Goal: Task Accomplishment & Management: Use online tool/utility

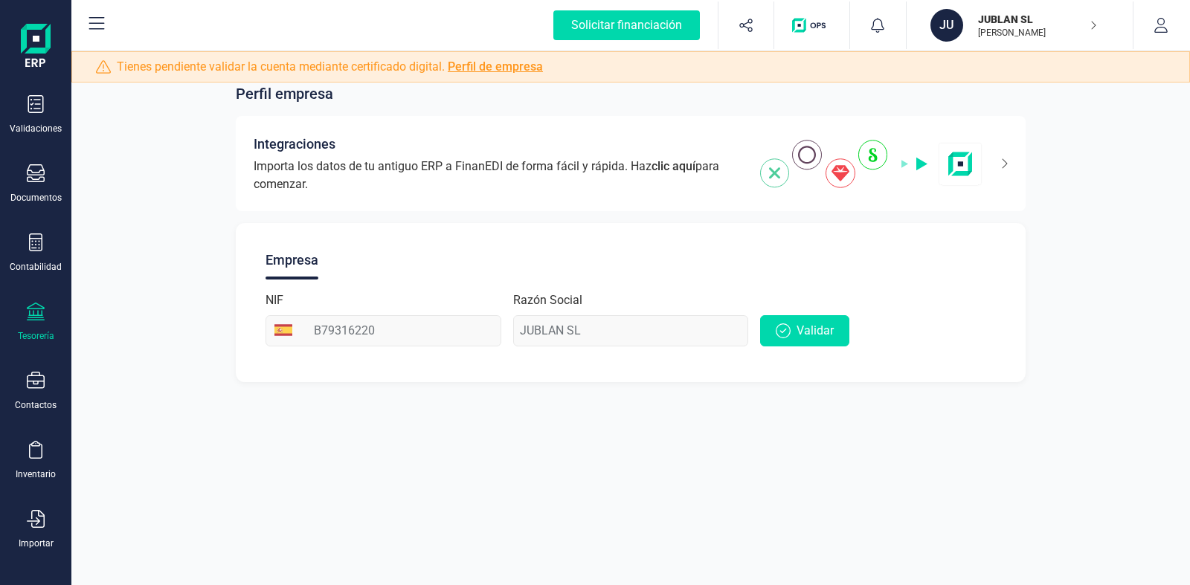
scroll to position [153, 0]
click at [35, 444] on icon at bounding box center [36, 447] width 18 height 18
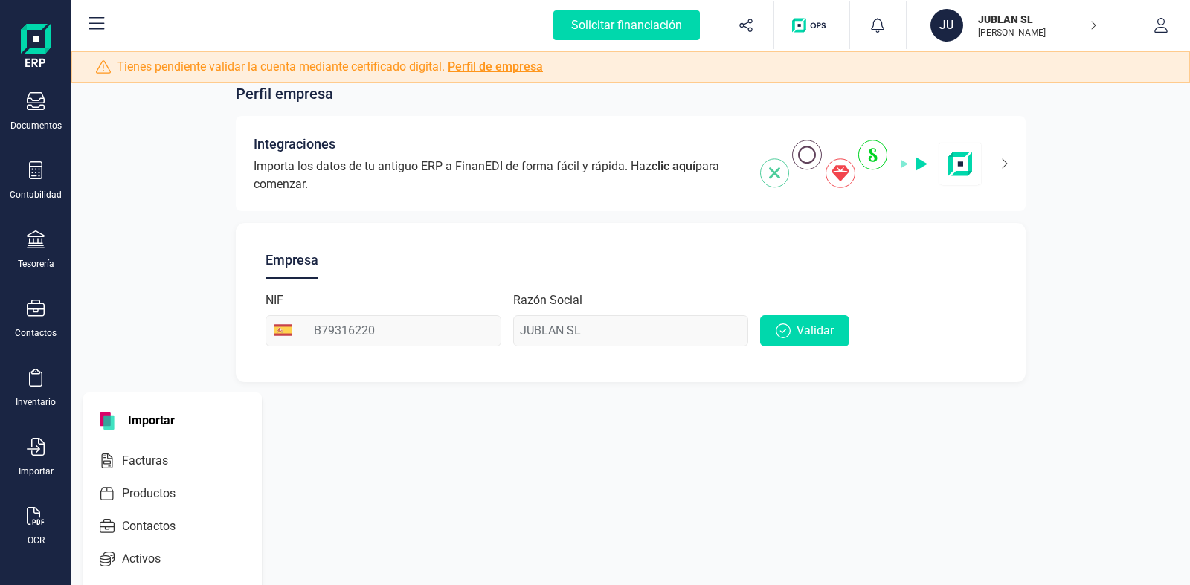
click at [177, 329] on div "Perfil empresa Integraciones Importa los datos de tu antiguo ERP a FinanEDI de …" at bounding box center [630, 224] width 1118 height 352
click at [37, 100] on icon at bounding box center [36, 101] width 18 height 18
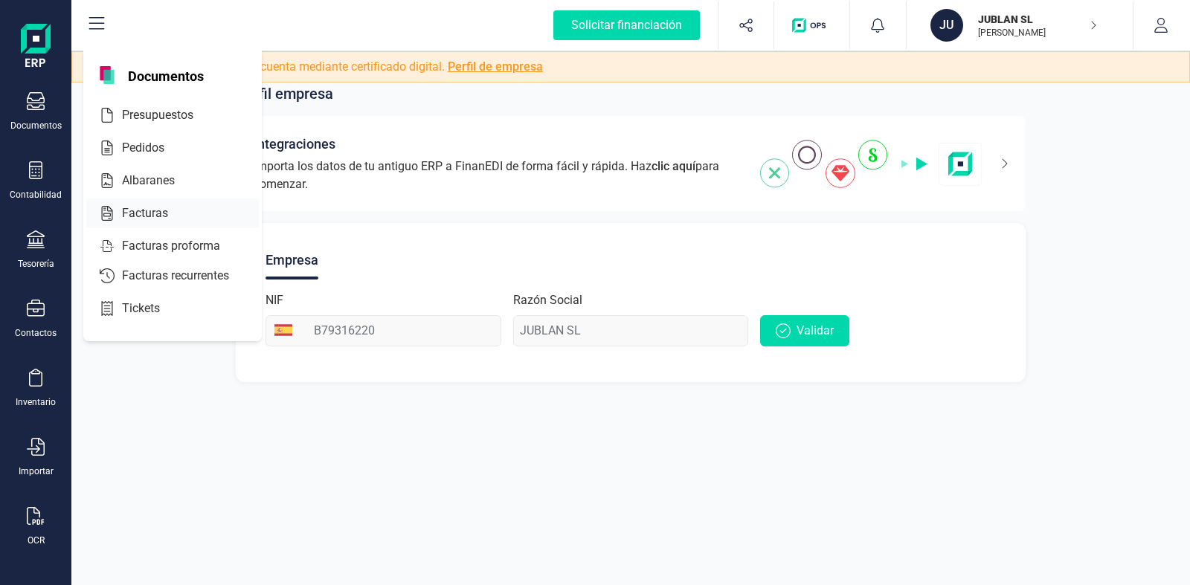
click at [155, 207] on span "Facturas" at bounding box center [155, 213] width 79 height 18
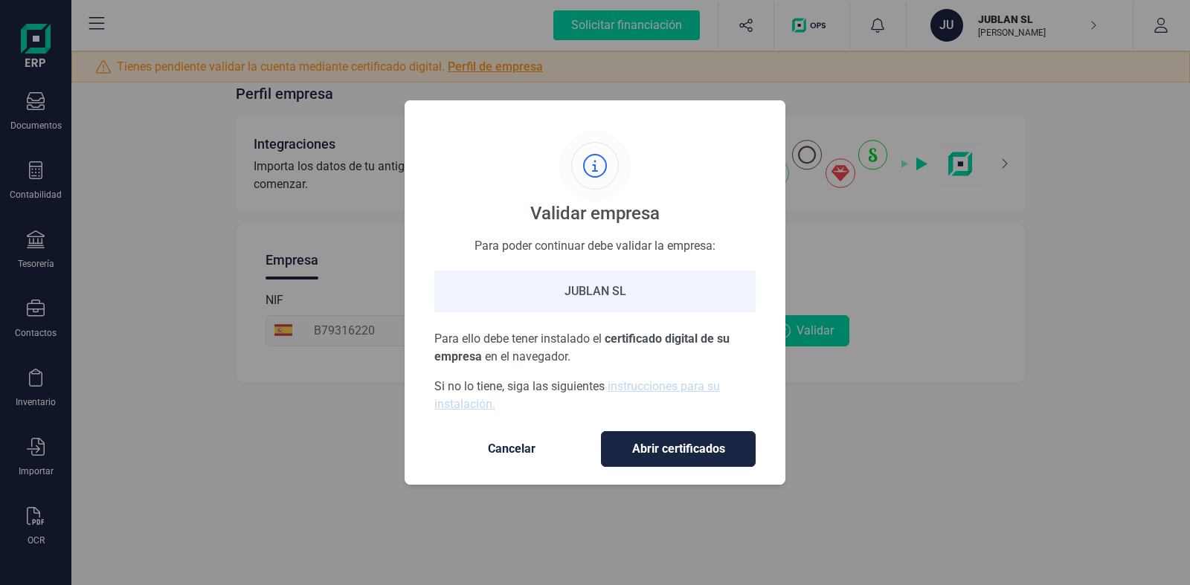
click at [517, 445] on span "Cancelar" at bounding box center [511, 449] width 125 height 18
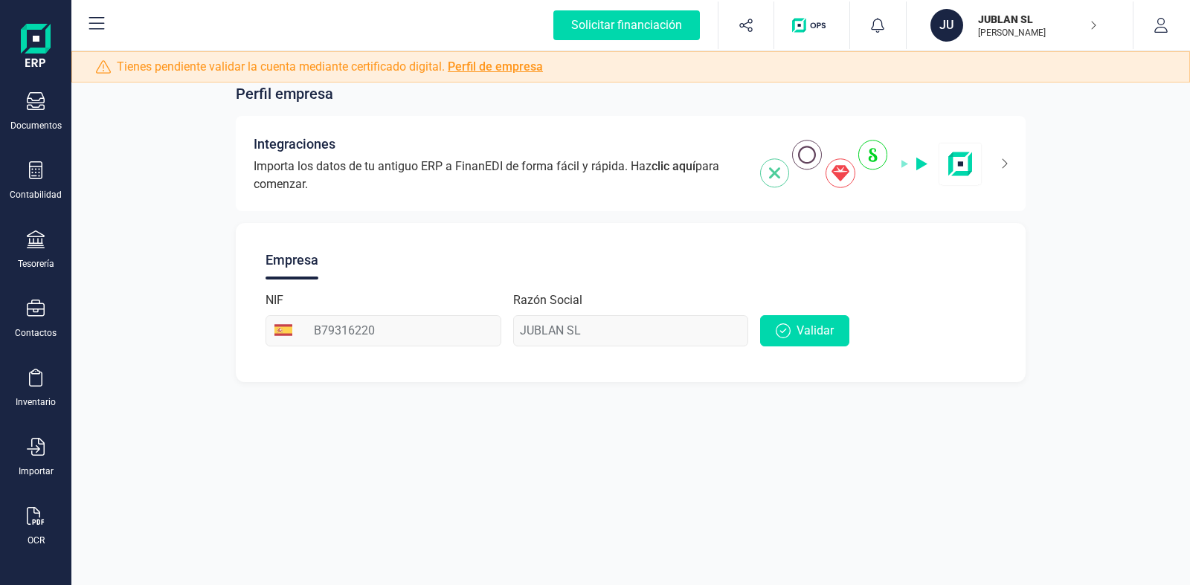
click at [1096, 25] on icon "button" at bounding box center [1092, 25] width 7 height 12
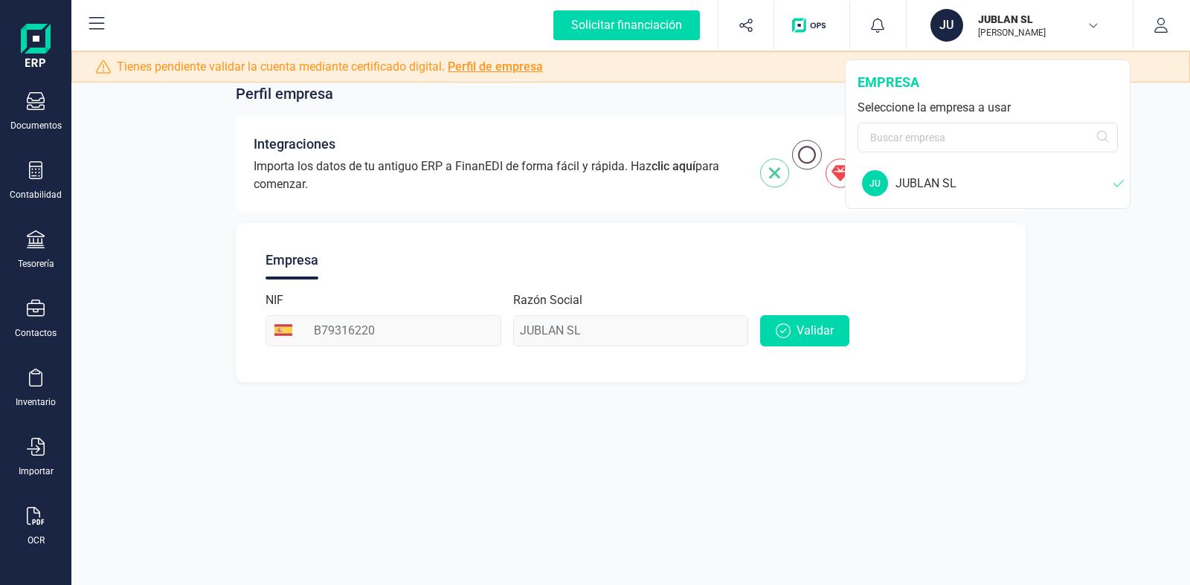
click at [1007, 24] on p "JUBLAN SL" at bounding box center [1037, 19] width 119 height 15
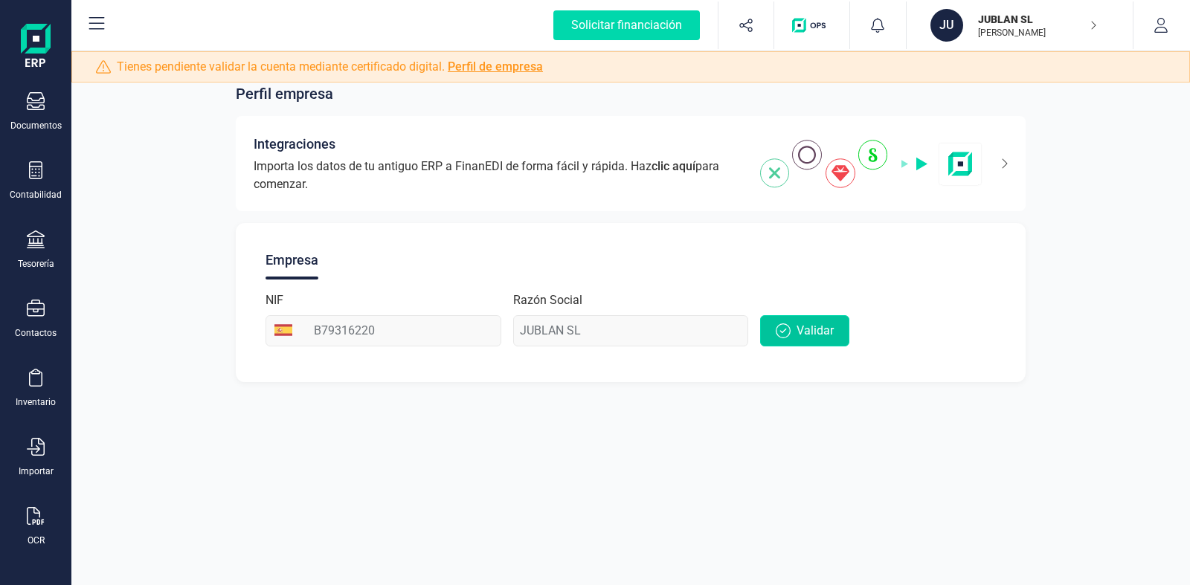
click at [796, 326] on button "Validar" at bounding box center [804, 330] width 89 height 31
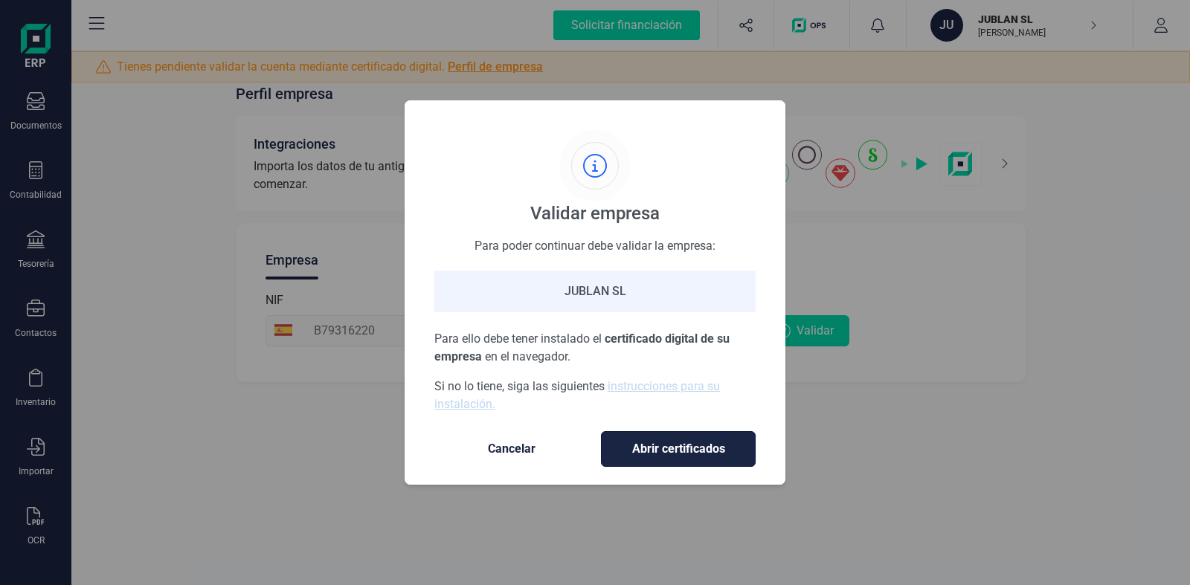
click at [661, 445] on span "Abrir certificados" at bounding box center [677, 449] width 123 height 18
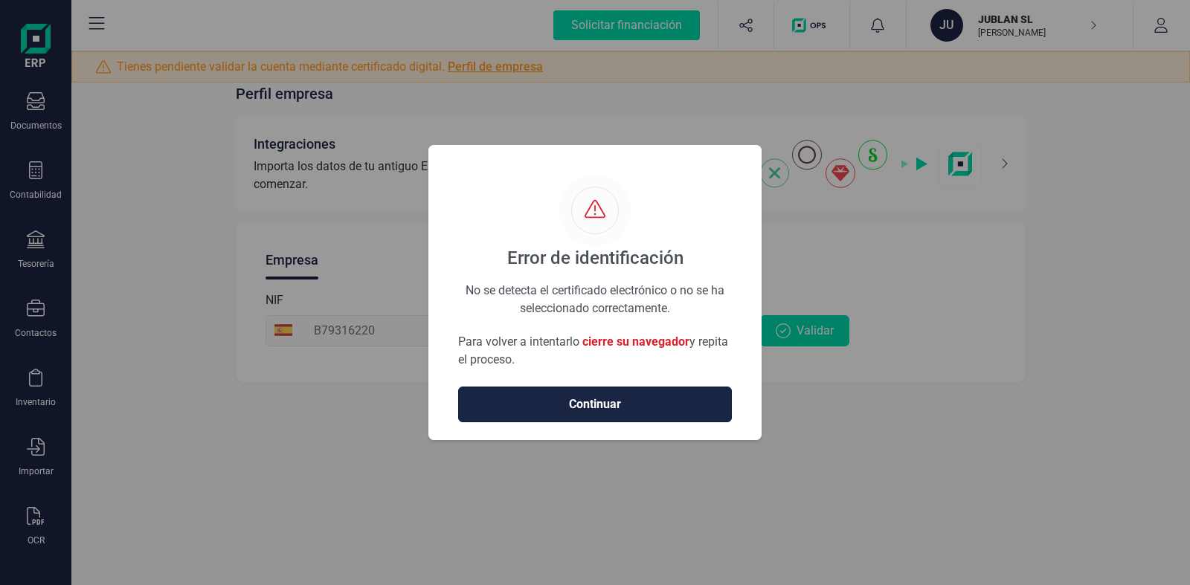
click at [610, 404] on span "Continuar" at bounding box center [595, 405] width 242 height 18
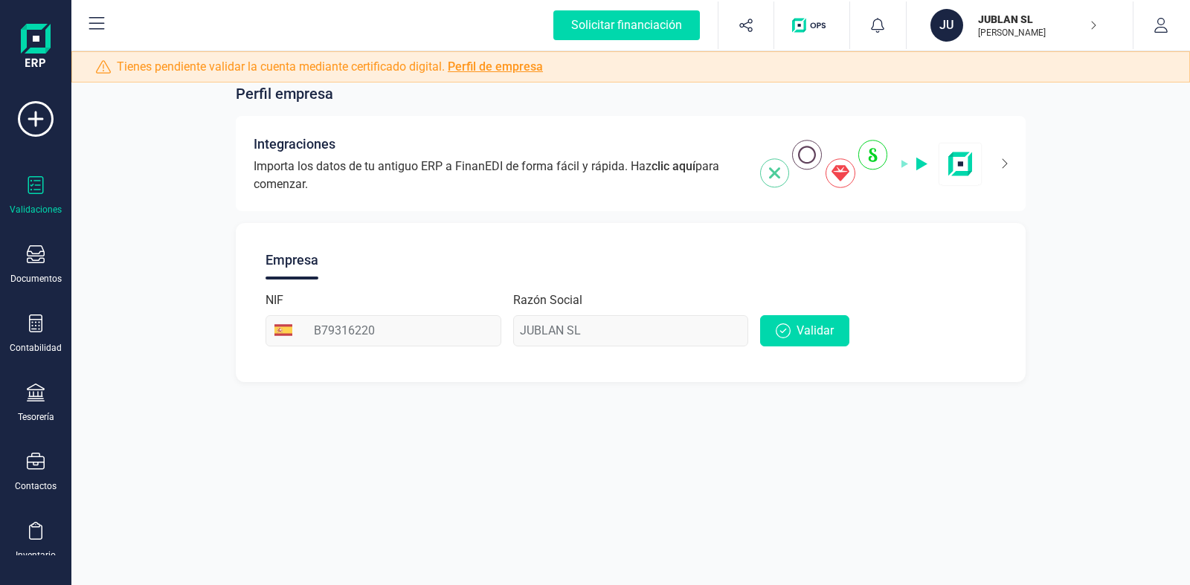
click at [33, 193] on icon at bounding box center [36, 185] width 18 height 18
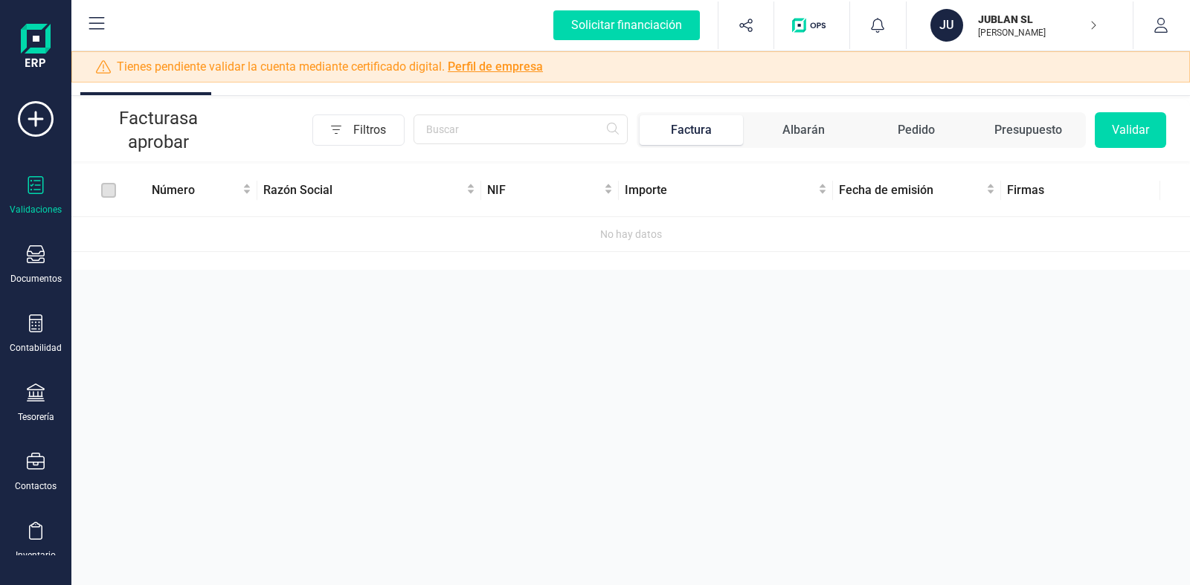
click at [696, 131] on div "Factura" at bounding box center [691, 130] width 41 height 18
click at [314, 190] on span "Razón Social" at bounding box center [363, 190] width 200 height 18
click at [190, 187] on span "Número" at bounding box center [196, 190] width 88 height 18
click at [33, 258] on icon at bounding box center [36, 254] width 18 height 18
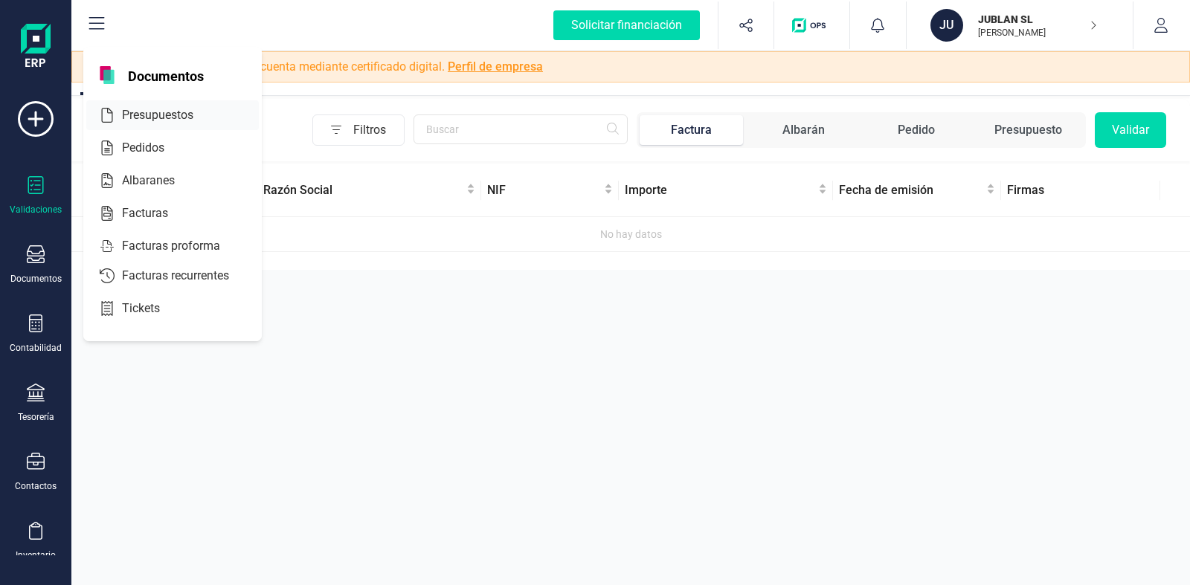
click at [161, 109] on span "Presupuestos" at bounding box center [168, 115] width 104 height 18
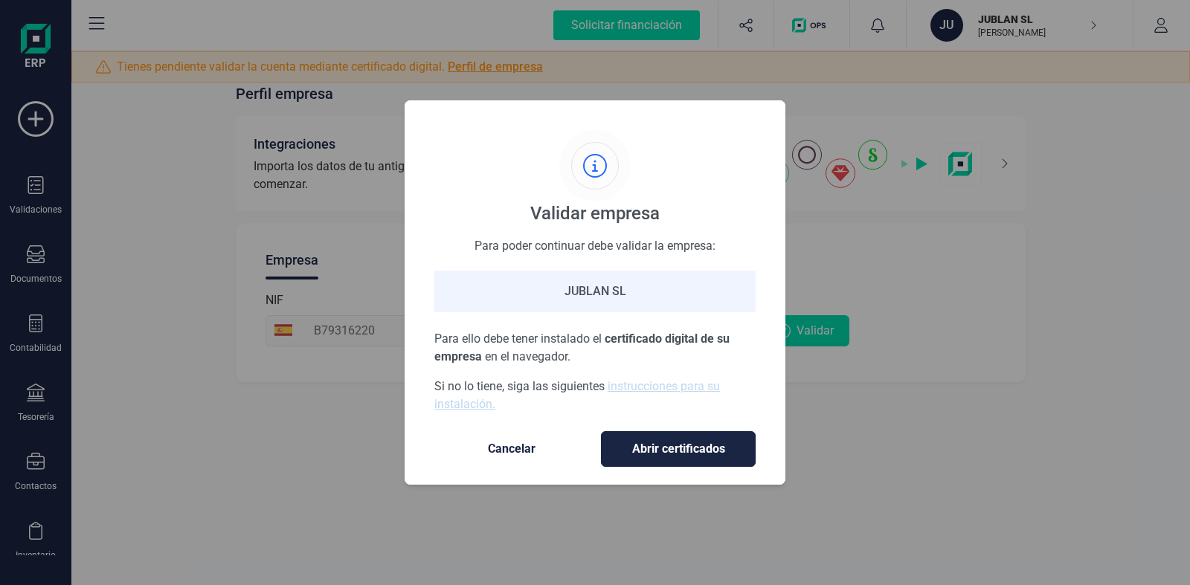
click at [512, 443] on span "Cancelar" at bounding box center [511, 449] width 125 height 18
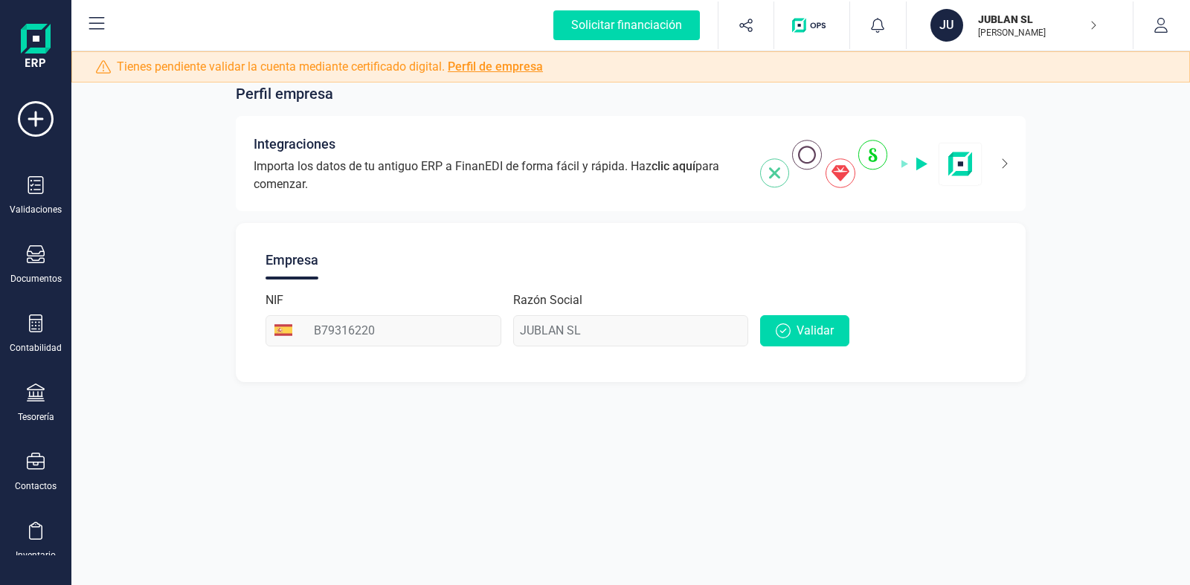
click at [1022, 24] on p "JUBLAN SL" at bounding box center [1037, 19] width 119 height 15
click at [482, 460] on div "Perfil empresa Integraciones Importa los datos de tu antiguo ERP a FinanEDI de …" at bounding box center [630, 292] width 1118 height 585
click at [574, 334] on div "Razón Social JUBLAN SL" at bounding box center [631, 318] width 236 height 55
click at [1167, 25] on icon "button" at bounding box center [1160, 25] width 15 height 15
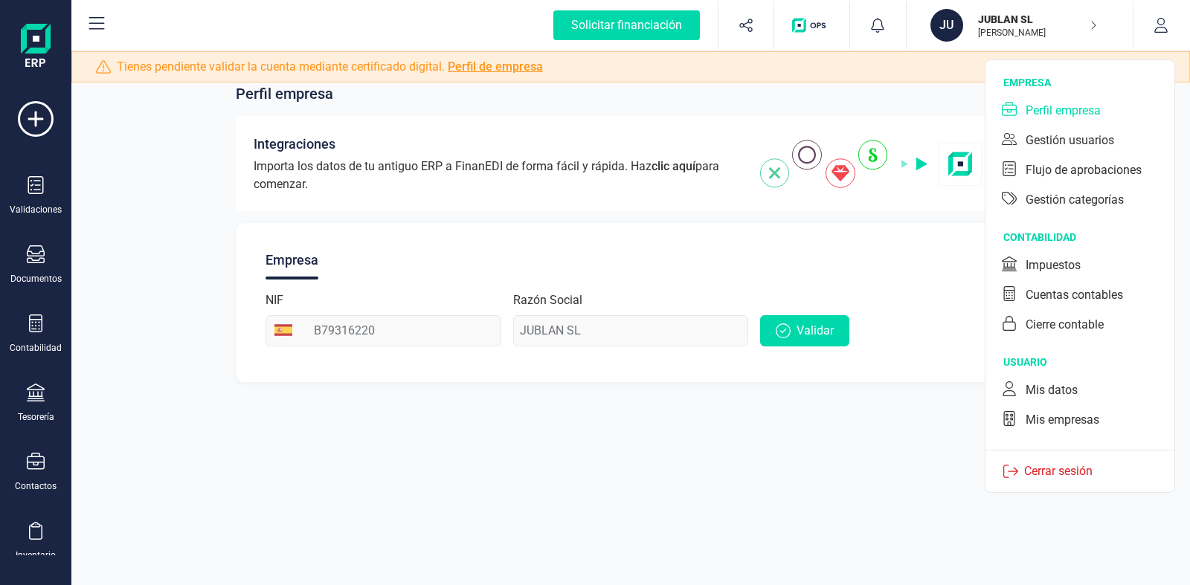
click at [1077, 112] on div "Perfil empresa" at bounding box center [1062, 111] width 75 height 18
